Goal: Transaction & Acquisition: Subscribe to service/newsletter

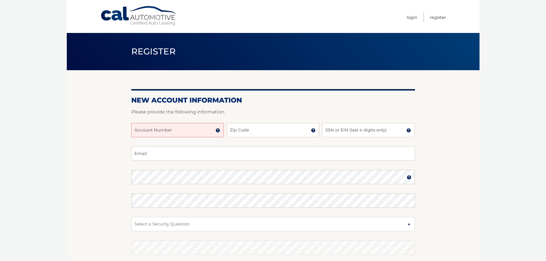
click at [198, 128] on input "Account Number" at bounding box center [177, 130] width 93 height 14
type input "44455970656"
click at [269, 132] on input "Zip Code" at bounding box center [273, 130] width 93 height 14
type input "33179"
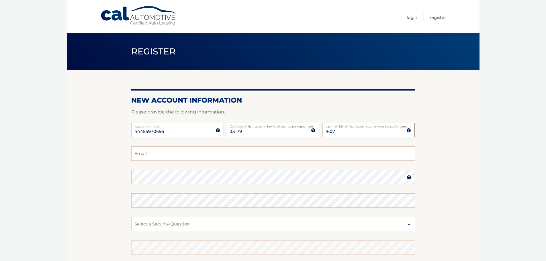
type input "1607"
click at [238, 150] on input "Email" at bounding box center [273, 154] width 284 height 14
type input "aetwaroo@hotmail.com"
click at [246, 222] on select "Select a Security Question What was the name of your elementary school? What is…" at bounding box center [273, 224] width 284 height 14
select select "2"
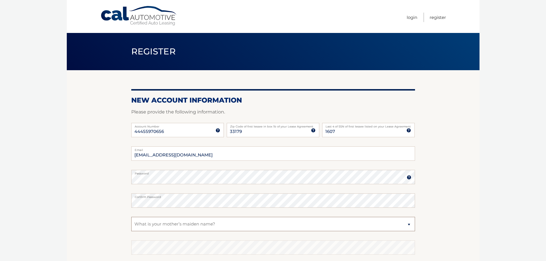
click at [131, 217] on select "Select a Security Question What was the name of your elementary school? What is…" at bounding box center [273, 224] width 284 height 14
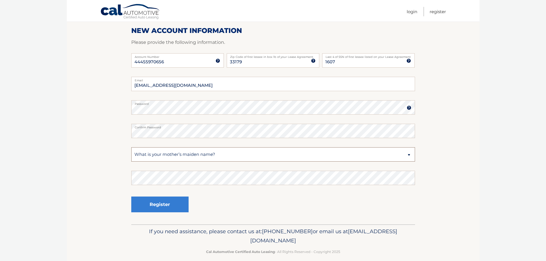
scroll to position [77, 0]
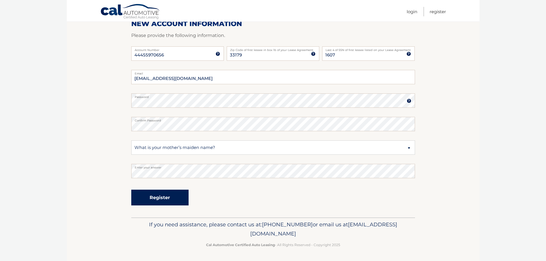
click at [170, 200] on button "Register" at bounding box center [159, 198] width 57 height 16
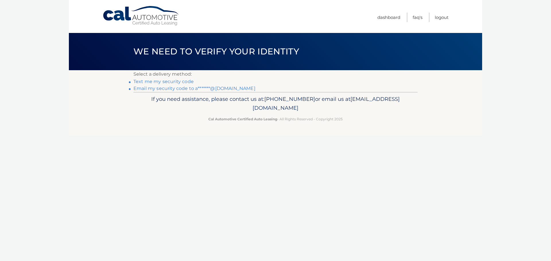
click at [173, 82] on link "Text me my security code" at bounding box center [163, 81] width 60 height 5
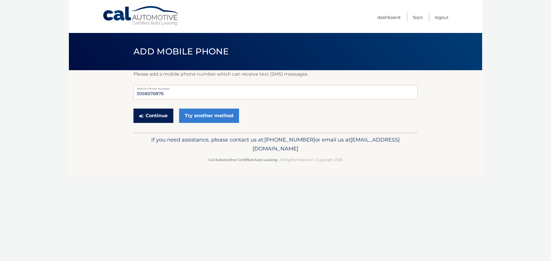
click at [157, 118] on button "Continue" at bounding box center [153, 116] width 40 height 14
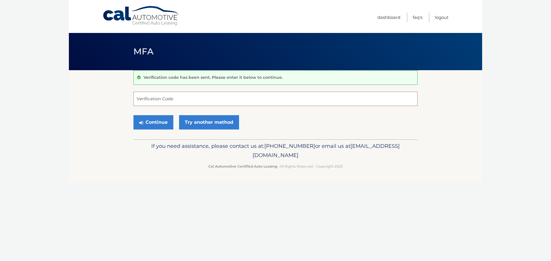
click at [178, 98] on input "Verification Code" at bounding box center [275, 99] width 284 height 14
type input "425766"
click at [160, 120] on button "Continue" at bounding box center [153, 122] width 40 height 14
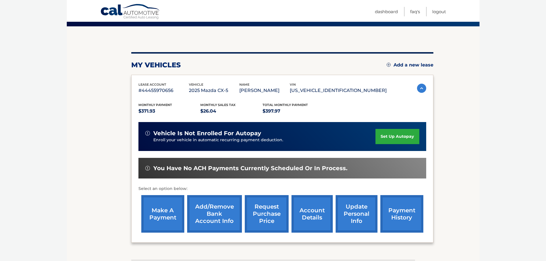
scroll to position [57, 0]
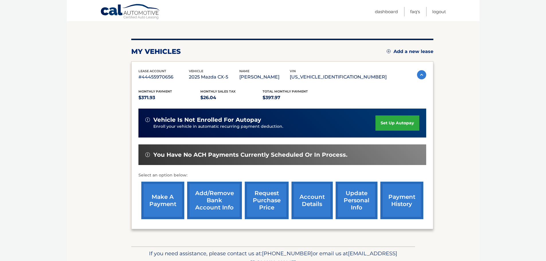
click at [172, 188] on link "make a payment" at bounding box center [162, 201] width 43 height 38
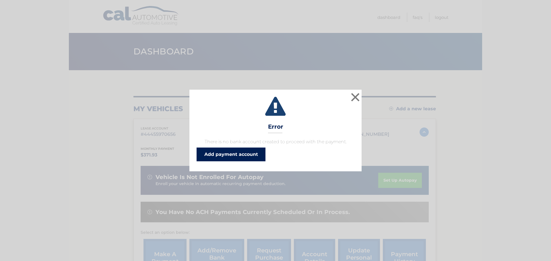
click at [254, 152] on link "Add payment account" at bounding box center [230, 155] width 69 height 14
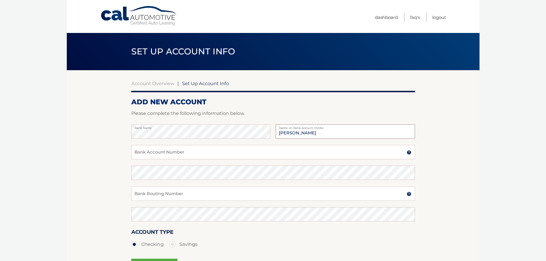
type input "[PERSON_NAME]"
click at [221, 151] on input "Bank Account Number" at bounding box center [273, 152] width 284 height 14
type input "1000326465962"
click at [220, 190] on input "Bank Routing Number" at bounding box center [273, 194] width 284 height 14
type input "063107513"
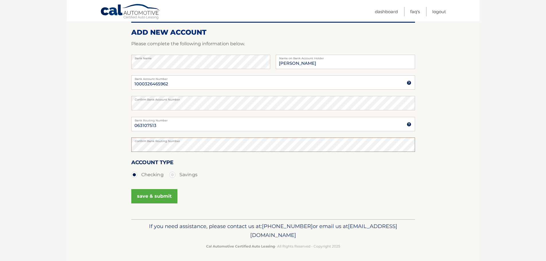
scroll to position [71, 0]
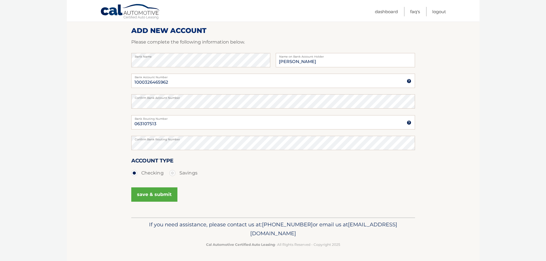
click at [153, 196] on button "save & submit" at bounding box center [154, 195] width 46 height 14
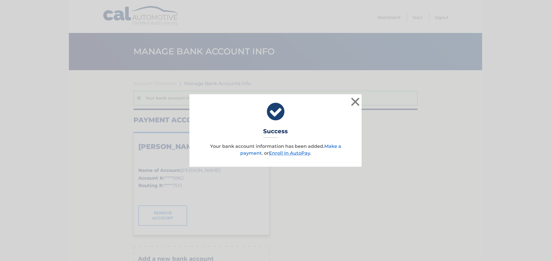
click at [330, 147] on link "Make a payment" at bounding box center [290, 150] width 101 height 12
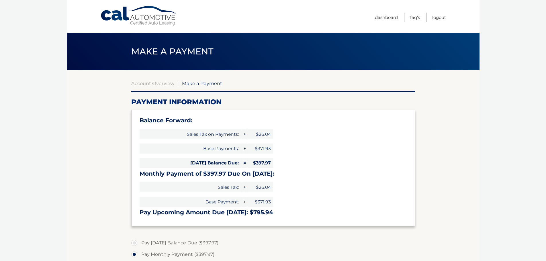
select select "OTFkYzkxMjYtNTA5OS00NWRjLWJjYWMtZTEwNTljZDJmYzIw"
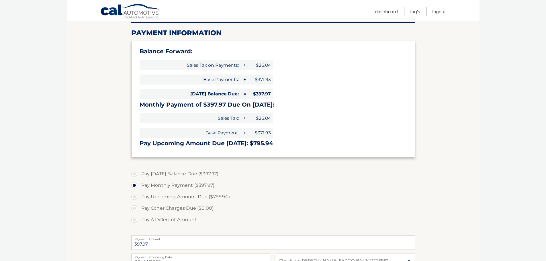
scroll to position [86, 0]
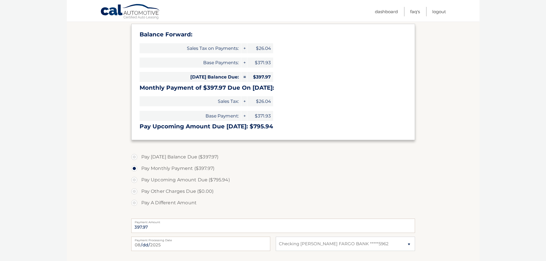
click at [201, 153] on label "Pay [DATE] Balance Due ($397.97)" at bounding box center [273, 156] width 284 height 11
click at [139, 153] on input "Pay [DATE] Balance Due ($397.97)" at bounding box center [137, 155] width 6 height 9
radio input "true"
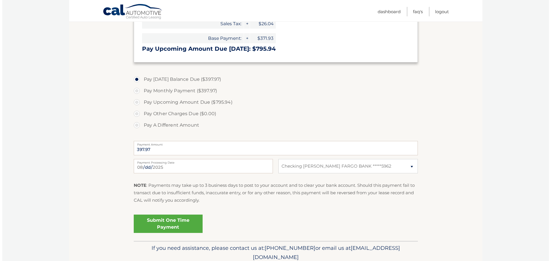
scroll to position [172, 0]
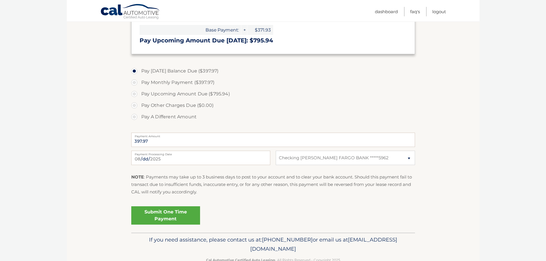
click at [164, 217] on link "Submit One Time Payment" at bounding box center [165, 215] width 69 height 18
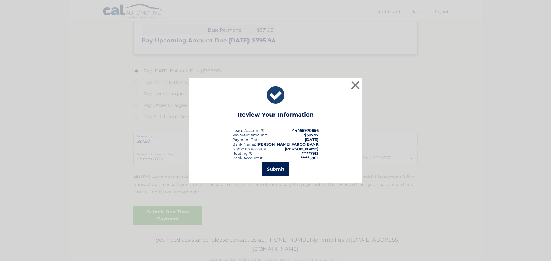
click at [269, 172] on button "Submit" at bounding box center [275, 170] width 27 height 14
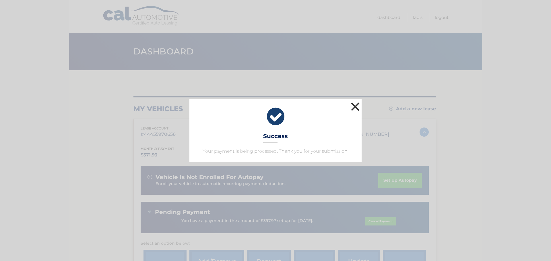
click at [351, 105] on button "×" at bounding box center [354, 106] width 11 height 11
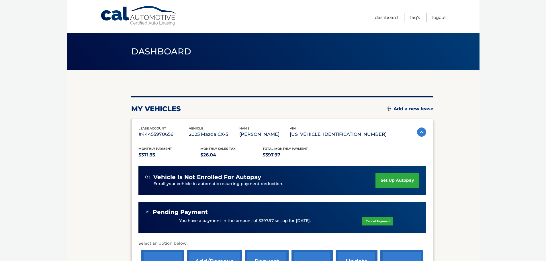
click at [389, 179] on link "set up autopay" at bounding box center [398, 180] width 44 height 15
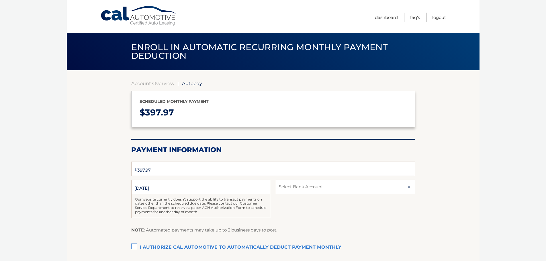
select select "OTFkYzkxMjYtNTA5OS00NWRjLWJjYWMtZTEwNTljZDJmYzIw"
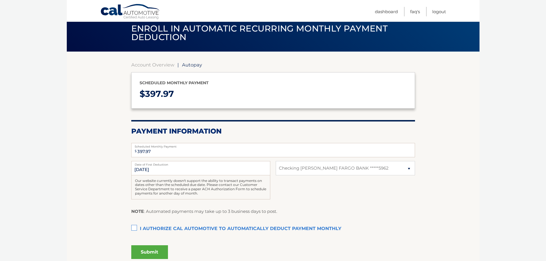
scroll to position [29, 0]
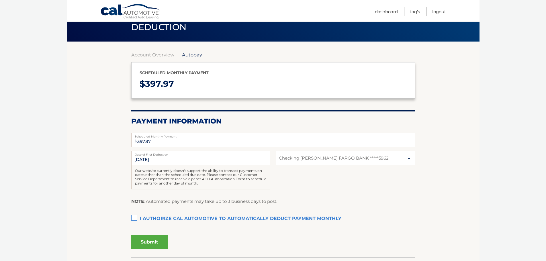
click at [134, 217] on label "I authorize cal automotive to automatically deduct payment monthly This checkbo…" at bounding box center [273, 218] width 284 height 11
click at [0, 0] on input "I authorize cal automotive to automatically deduct payment monthly This checkbo…" at bounding box center [0, 0] width 0 height 0
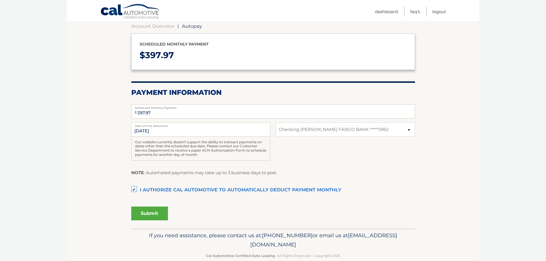
drag, startPoint x: 146, startPoint y: 214, endPoint x: 141, endPoint y: 214, distance: 4.6
click at [146, 214] on button "Submit" at bounding box center [149, 214] width 37 height 14
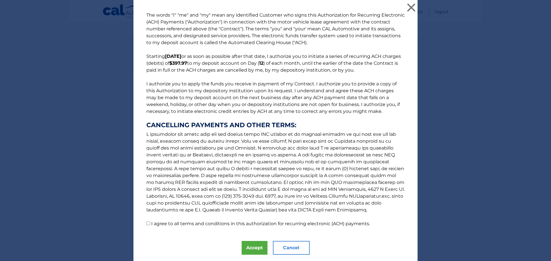
click at [146, 223] on input "I agree to all terms and conditions in this authorization for recurring electro…" at bounding box center [148, 224] width 4 height 4
checkbox input "true"
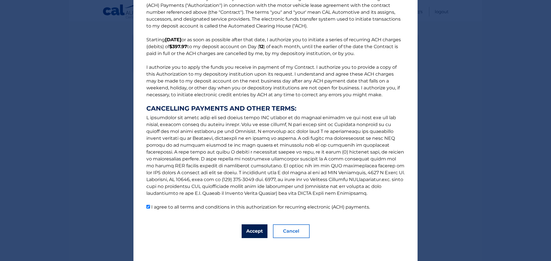
click at [249, 231] on button "Accept" at bounding box center [254, 232] width 26 height 14
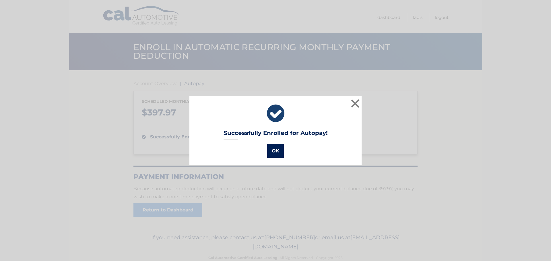
click at [273, 151] on button "OK" at bounding box center [275, 151] width 17 height 14
